Goal: Transaction & Acquisition: Purchase product/service

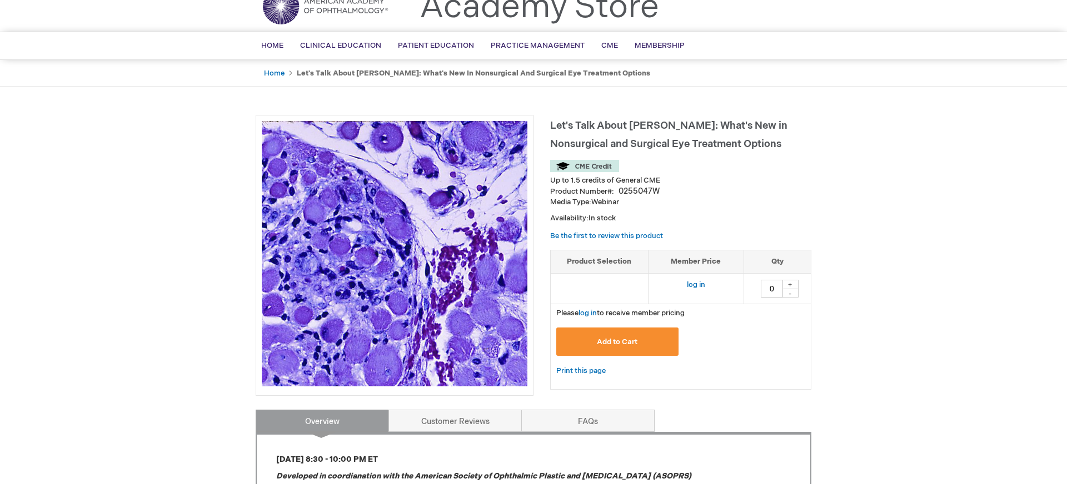
scroll to position [52, 0]
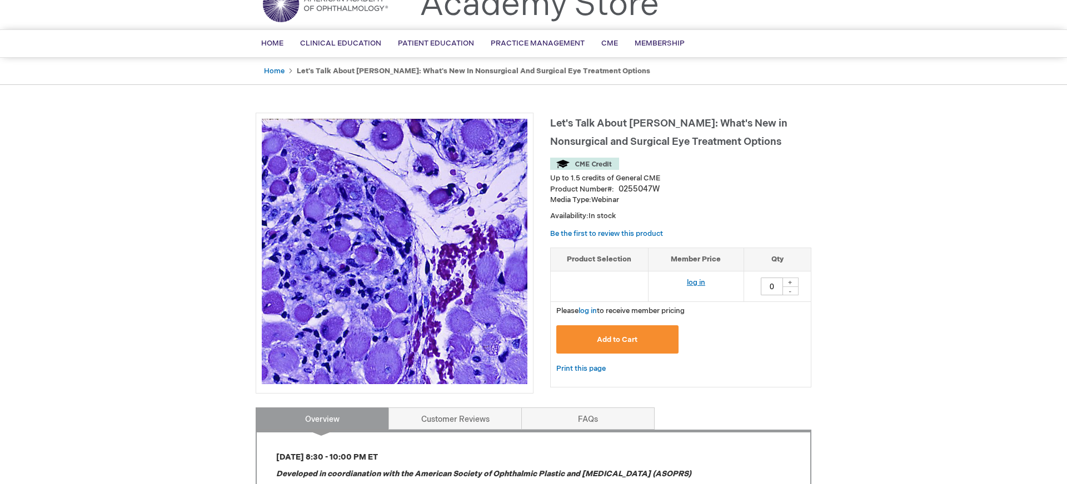
click at [689, 280] on link "log in" at bounding box center [696, 282] width 18 height 9
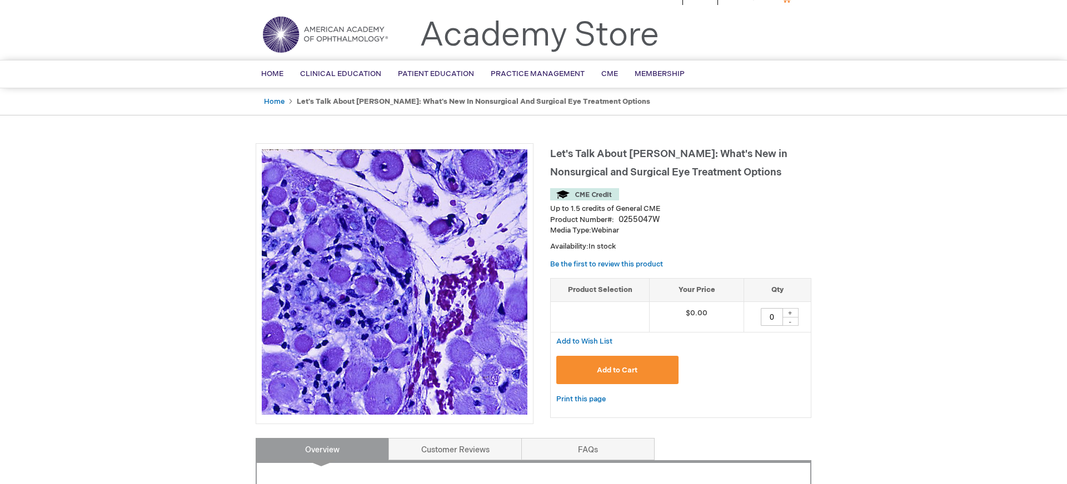
click at [645, 366] on button "Add to Cart" at bounding box center [617, 370] width 122 height 28
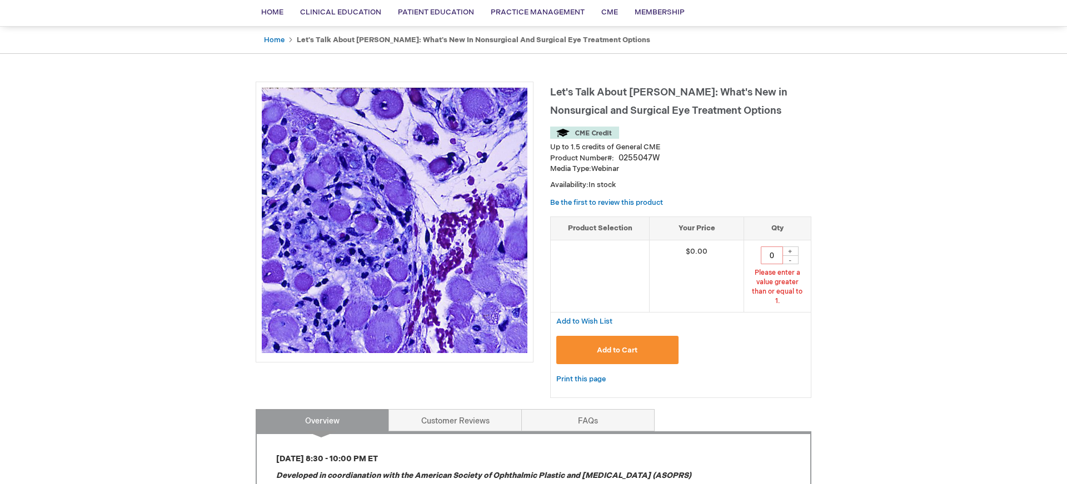
scroll to position [87, 0]
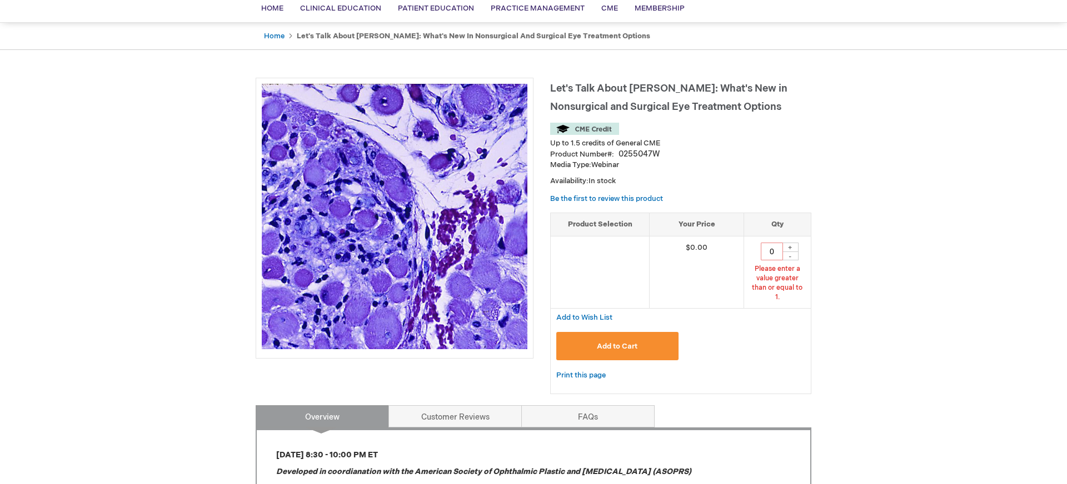
click at [788, 246] on div "+" at bounding box center [790, 247] width 17 height 9
type input "1"
click at [626, 332] on button "Add to Cart" at bounding box center [617, 346] width 122 height 28
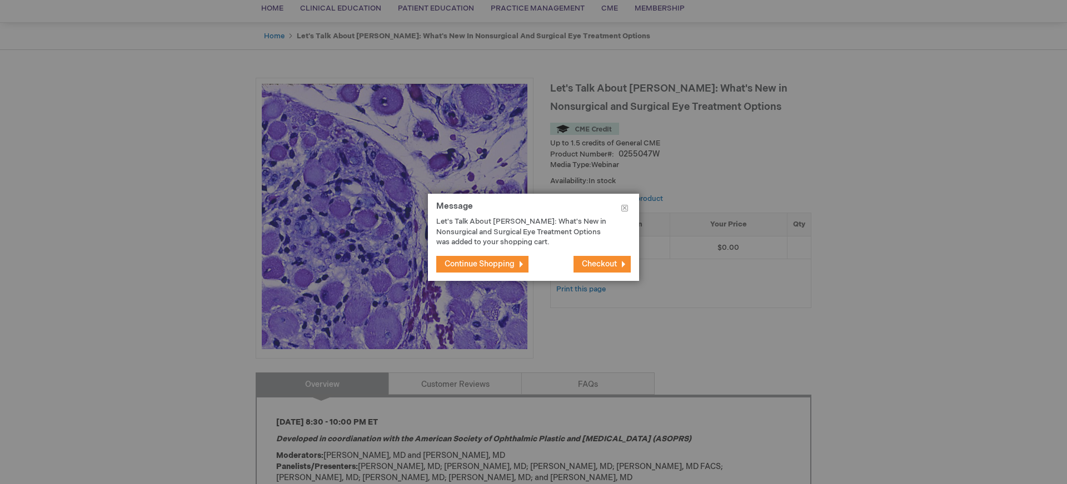
click at [509, 269] on button "Continue Shopping" at bounding box center [482, 264] width 92 height 17
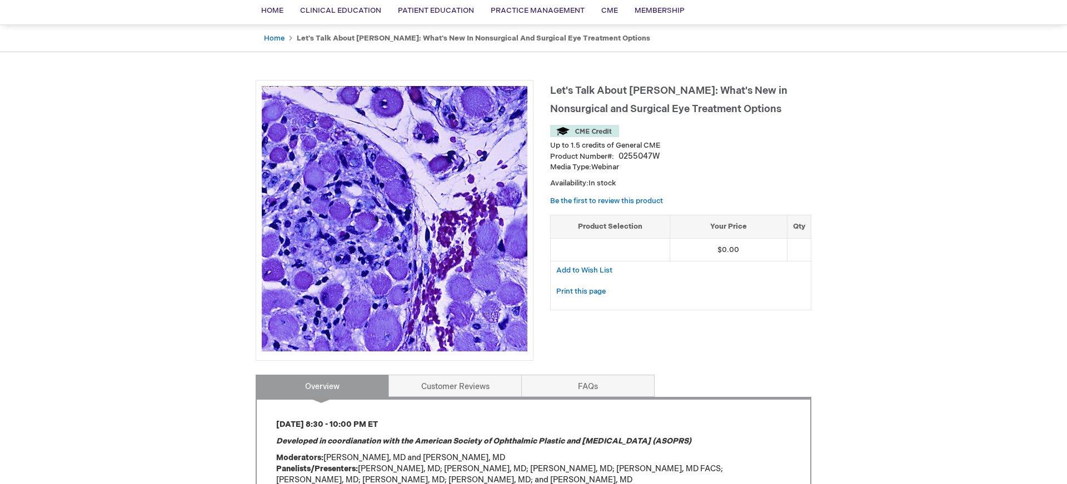
scroll to position [0, 0]
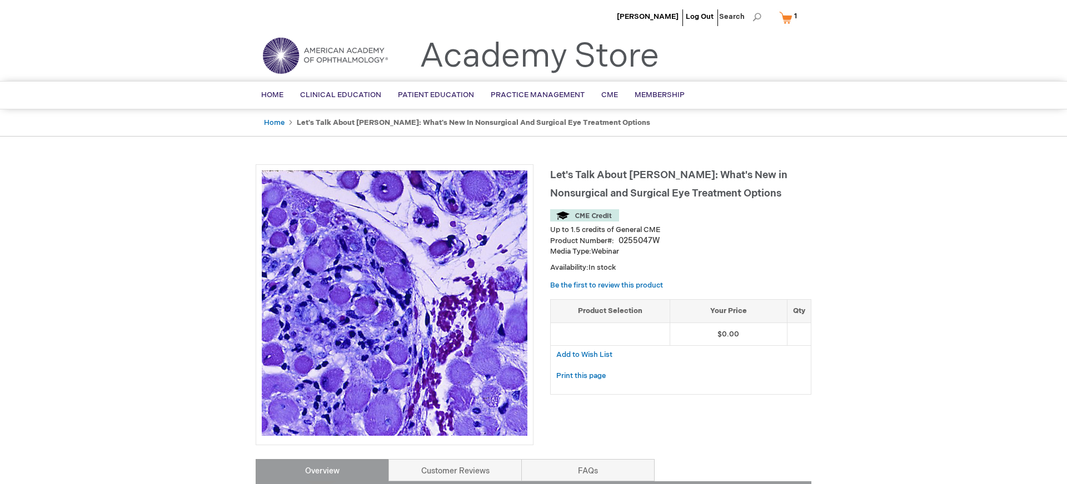
click at [788, 17] on link "My Cart 1 1 items" at bounding box center [790, 17] width 27 height 19
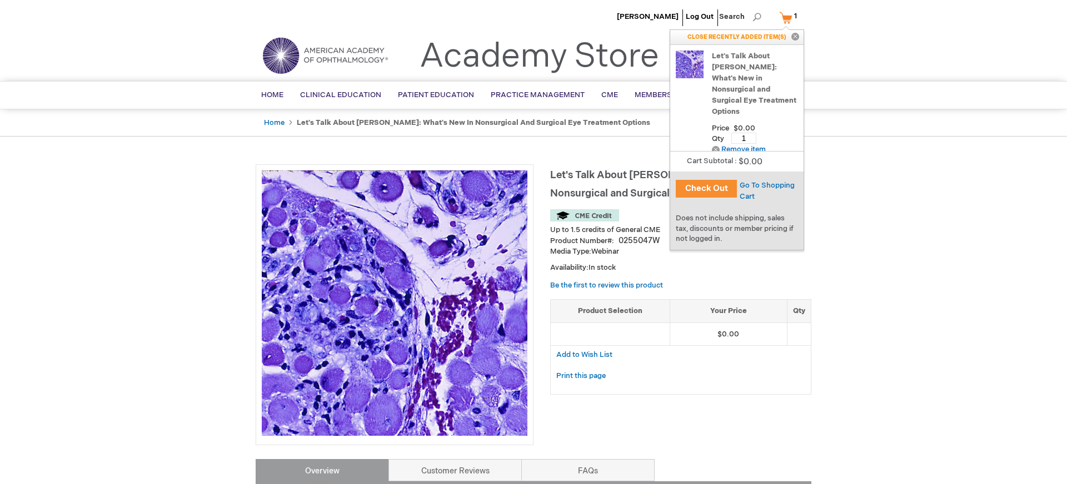
click at [709, 188] on button "Check Out" at bounding box center [706, 189] width 61 height 18
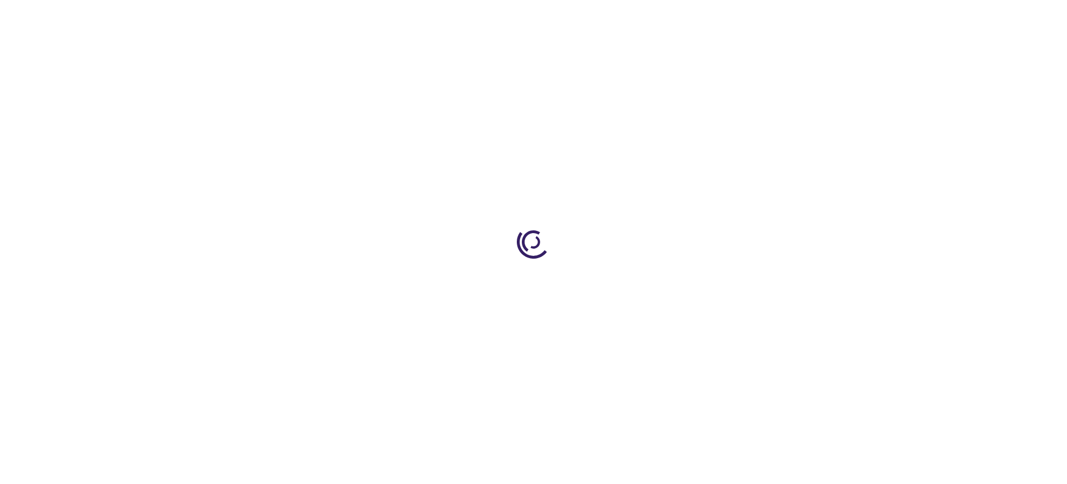
select select "US"
select select "21"
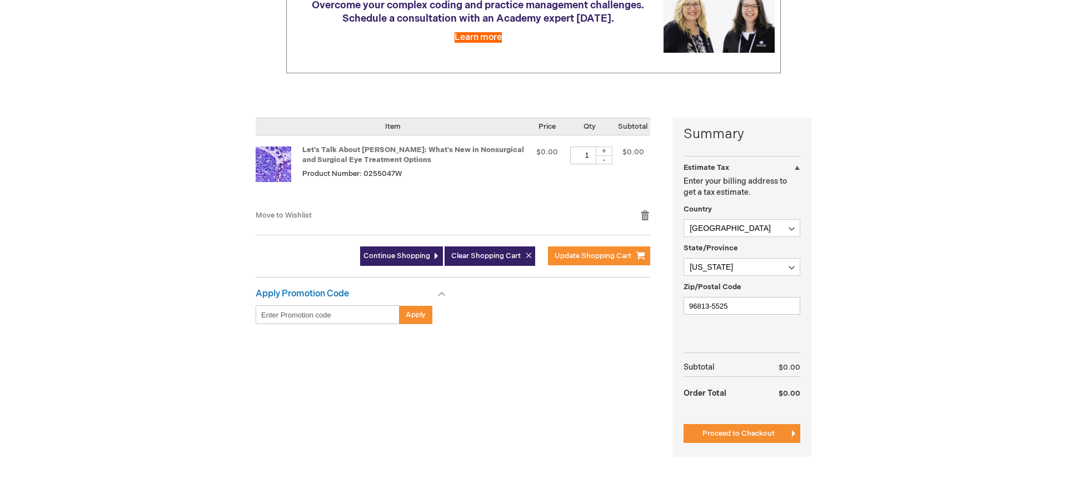
scroll to position [172, 0]
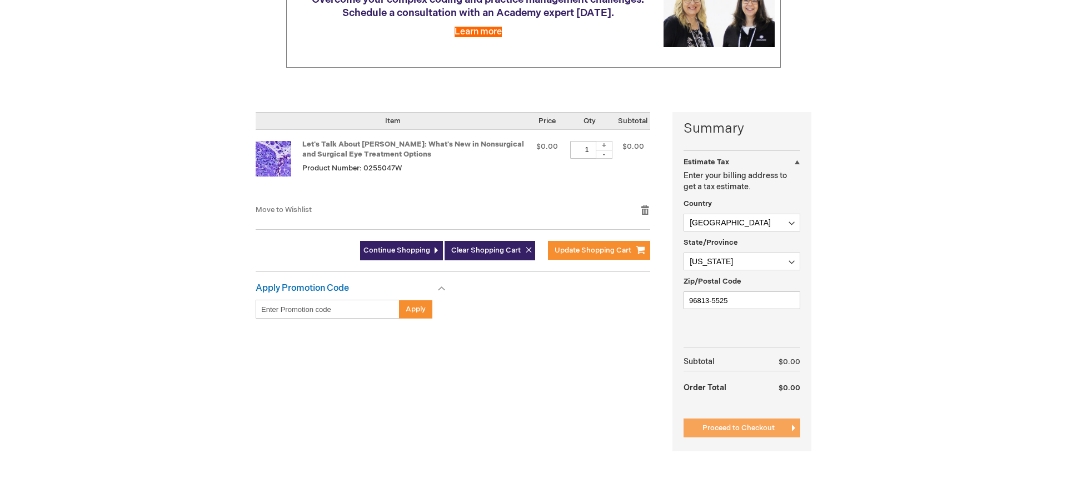
click at [740, 432] on span "Proceed to Checkout" at bounding box center [738, 428] width 72 height 9
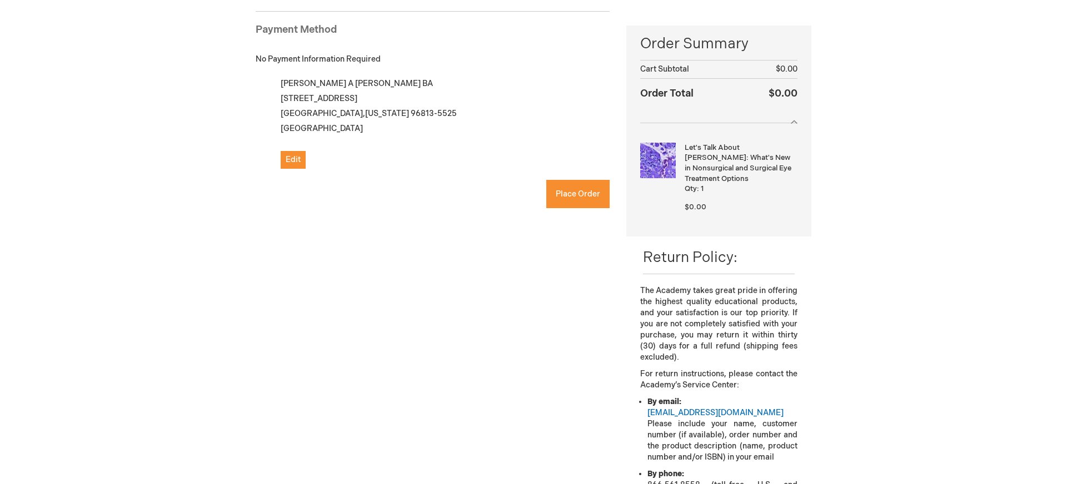
checkbox input "true"
click at [570, 197] on span "Place Order" at bounding box center [578, 193] width 44 height 9
